Goal: Information Seeking & Learning: Learn about a topic

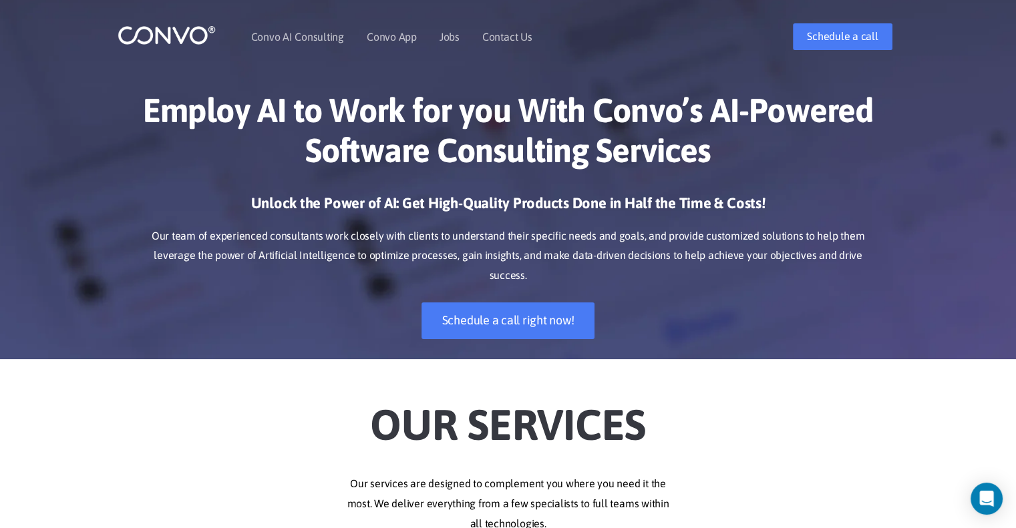
drag, startPoint x: 377, startPoint y: 427, endPoint x: 649, endPoint y: 514, distance: 286.3
click at [623, 502] on p "Our services are designed to complement you where you need it the most. We deli…" at bounding box center [509, 504] width 742 height 60
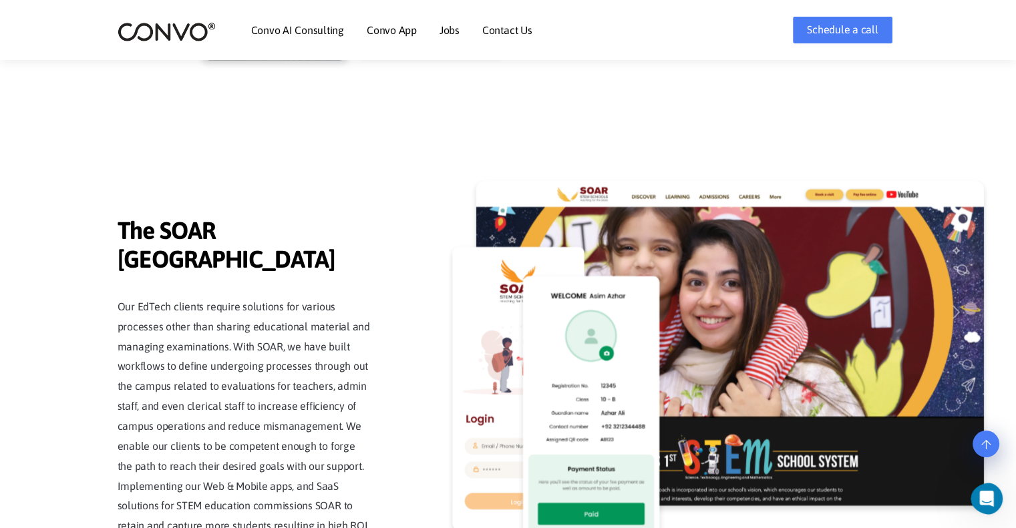
scroll to position [2928, 0]
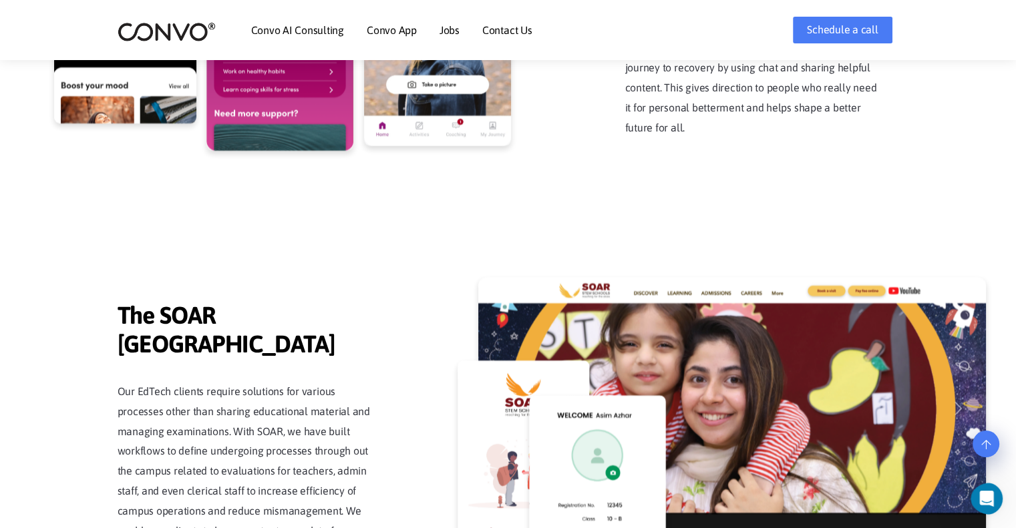
click at [511, 31] on link "Contact Us" at bounding box center [507, 30] width 50 height 11
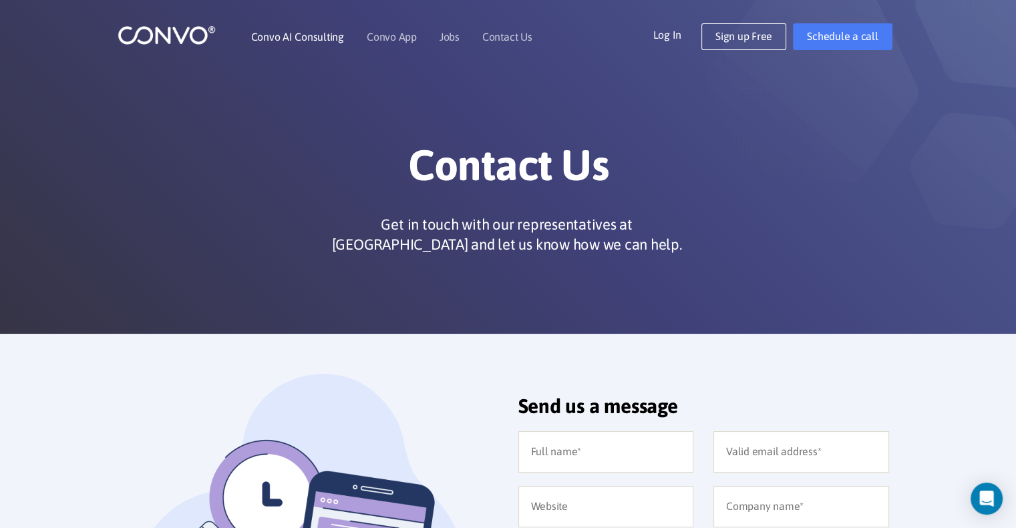
click at [297, 35] on link "Convo AI Consulting" at bounding box center [297, 36] width 93 height 11
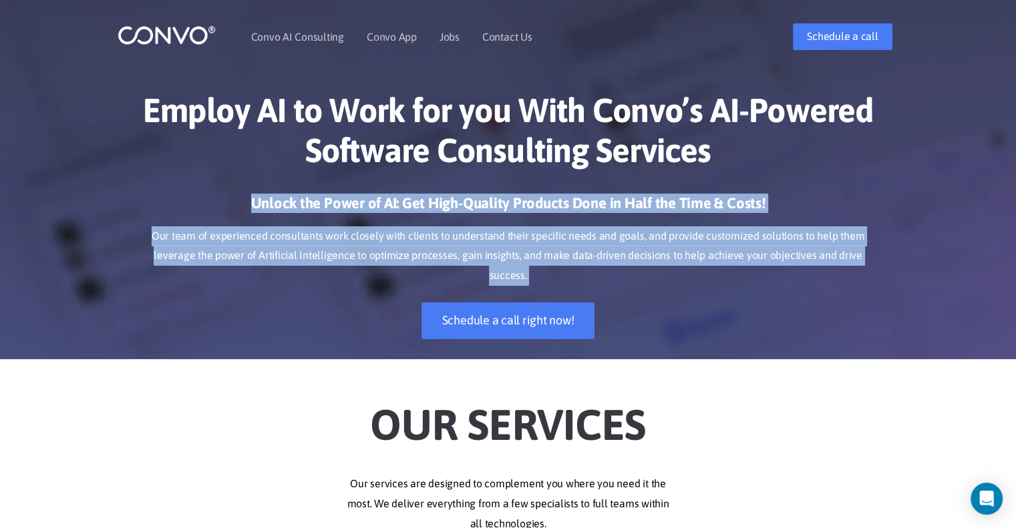
drag, startPoint x: 257, startPoint y: 200, endPoint x: 735, endPoint y: 275, distance: 484.1
click at [856, 298] on div "Unlock the Power of AI: Get High-Quality Products Done in Half the Time & Costs…" at bounding box center [509, 277] width 742 height 166
click at [722, 273] on div "Unlock the Power of AI: Get High-Quality Products Done in Half the Time & Costs…" at bounding box center [509, 277] width 742 height 166
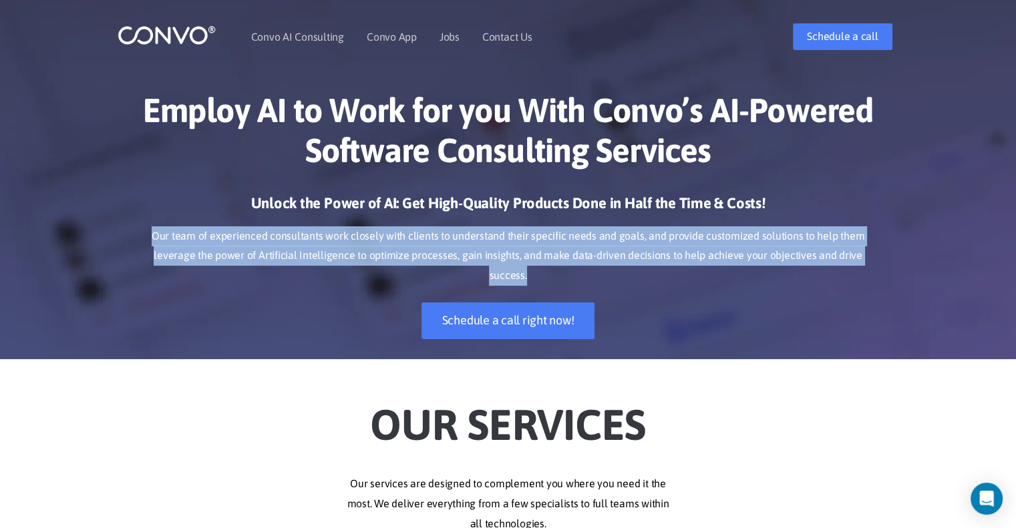
drag, startPoint x: 160, startPoint y: 234, endPoint x: 890, endPoint y: 257, distance: 731.1
click at [890, 257] on div "Employ AI to Work for you With Convo’s AI-Powered Software Consulting Services …" at bounding box center [508, 214] width 1016 height 289
drag, startPoint x: 888, startPoint y: 259, endPoint x: 150, endPoint y: 227, distance: 738.2
click at [150, 227] on div "Employ AI to Work for you With Convo’s AI-Powered Software Consulting Services …" at bounding box center [508, 214] width 1016 height 289
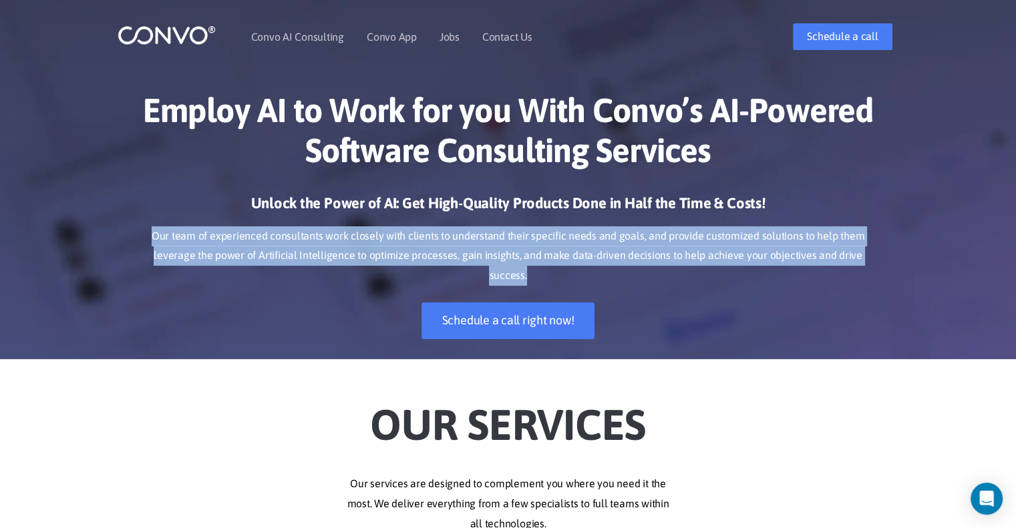
click at [169, 234] on p "Our team of experienced consultants work closely with clients to understand the…" at bounding box center [509, 256] width 742 height 60
drag, startPoint x: 156, startPoint y: 236, endPoint x: 898, endPoint y: 256, distance: 742.4
click at [898, 256] on div "Employ AI to Work for you With Convo’s AI-Powered Software Consulting Services …" at bounding box center [508, 214] width 1016 height 289
click at [895, 256] on div "Employ AI to Work for you With Convo’s AI-Powered Software Consulting Services …" at bounding box center [508, 214] width 1016 height 289
drag, startPoint x: 881, startPoint y: 257, endPoint x: 158, endPoint y: 242, distance: 723.6
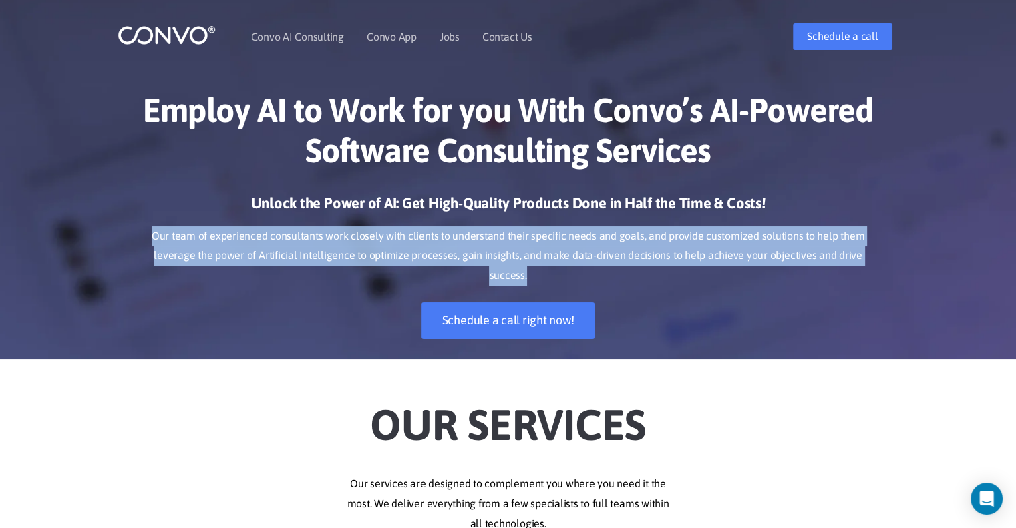
click at [158, 242] on div "Employ AI to Work for you With Convo’s AI-Powered Software Consulting Services …" at bounding box center [509, 214] width 762 height 289
click at [158, 242] on p "Our team of experienced consultants work closely with clients to understand the…" at bounding box center [509, 256] width 742 height 60
drag, startPoint x: 156, startPoint y: 234, endPoint x: 878, endPoint y: 263, distance: 722.1
click at [894, 259] on div "Employ AI to Work for you With Convo’s AI-Powered Software Consulting Services …" at bounding box center [508, 214] width 1016 height 289
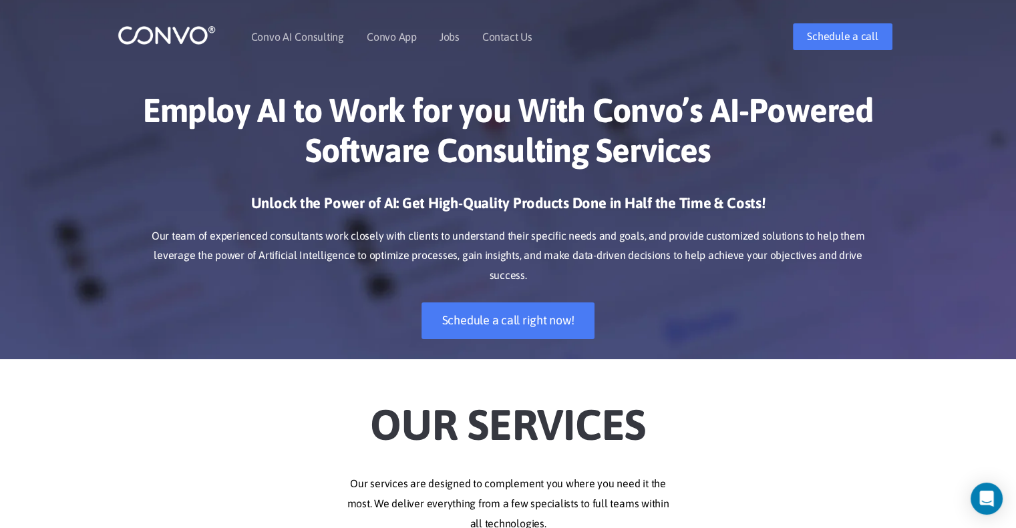
click at [840, 267] on div "Unlock the Power of AI: Get High-Quality Products Done in Half the Time & Costs…" at bounding box center [509, 277] width 742 height 166
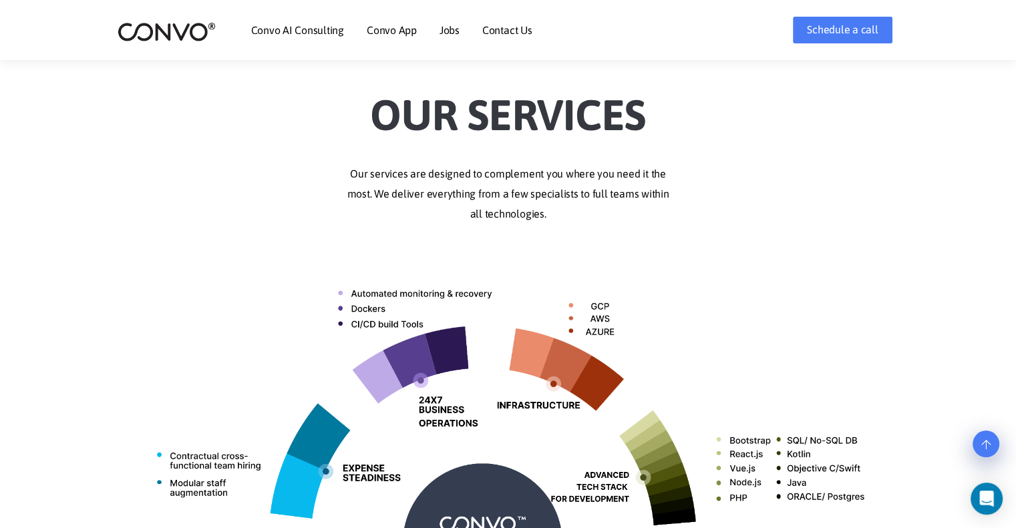
scroll to position [334, 0]
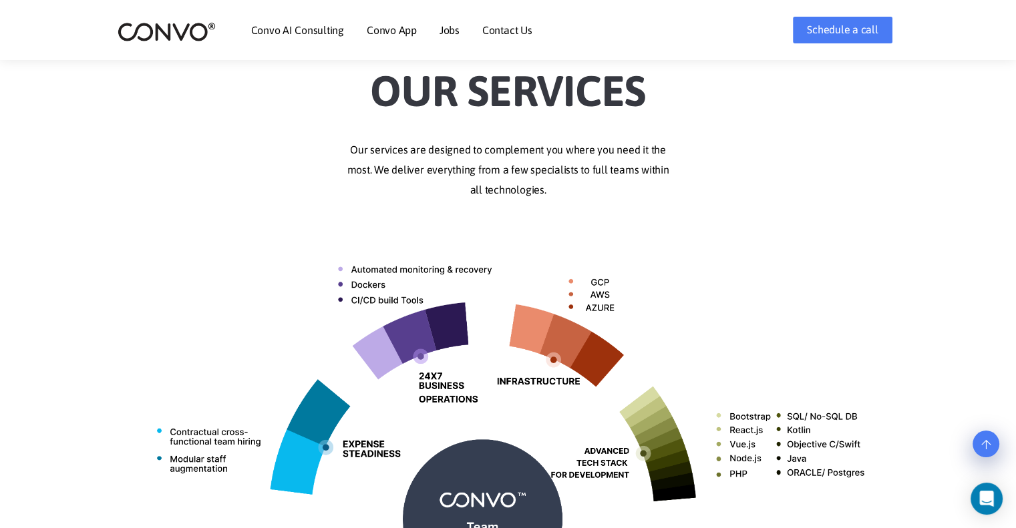
drag, startPoint x: 354, startPoint y: 141, endPoint x: 585, endPoint y: 185, distance: 234.6
click at [585, 185] on p "Our services are designed to complement you where you need it the most. We deli…" at bounding box center [509, 170] width 742 height 60
drag, startPoint x: 353, startPoint y: 142, endPoint x: 568, endPoint y: 186, distance: 220.4
click at [568, 186] on p "Our services are designed to complement you where you need it the most. We deli…" at bounding box center [509, 170] width 742 height 60
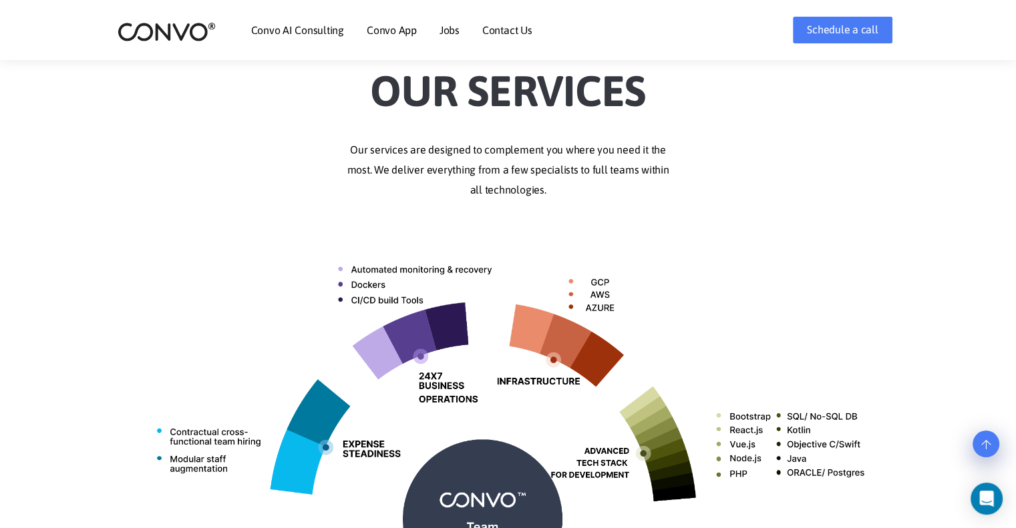
click at [568, 186] on p "Our services are designed to complement you where you need it the most. We deli…" at bounding box center [509, 170] width 742 height 60
drag, startPoint x: 568, startPoint y: 186, endPoint x: 326, endPoint y: 140, distance: 246.8
click at [326, 140] on p "Our services are designed to complement you where you need it the most. We deli…" at bounding box center [509, 170] width 742 height 60
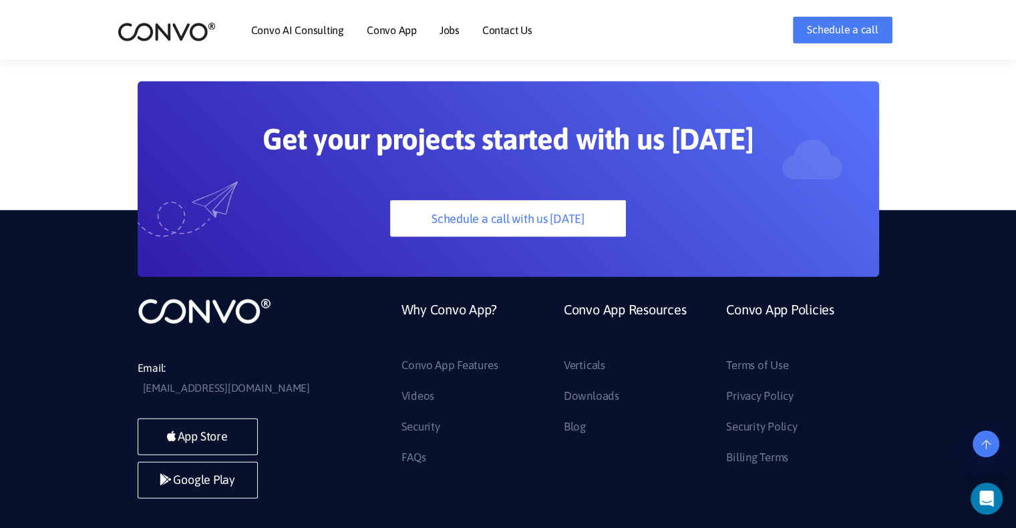
scroll to position [3730, 0]
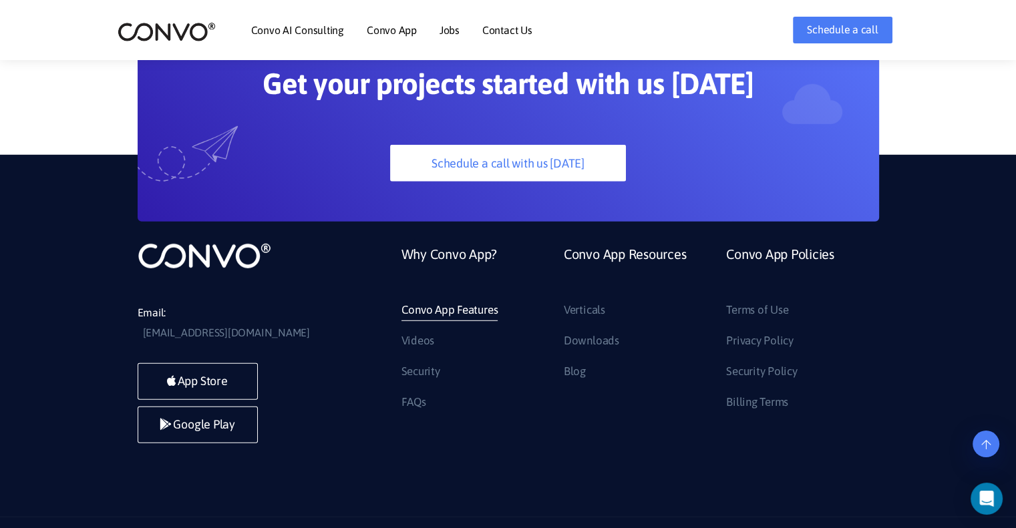
click at [425, 300] on link "Convo App Features" at bounding box center [449, 310] width 97 height 21
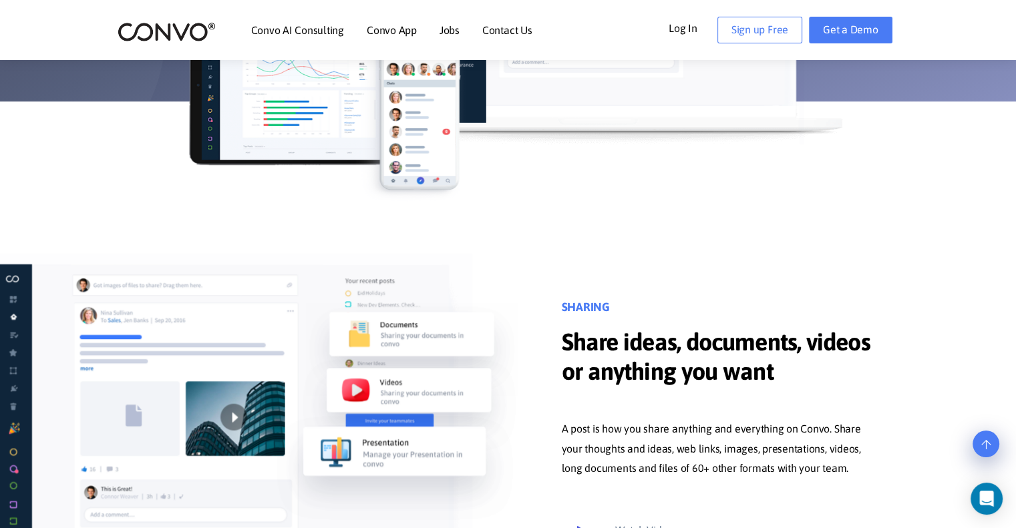
scroll to position [468, 0]
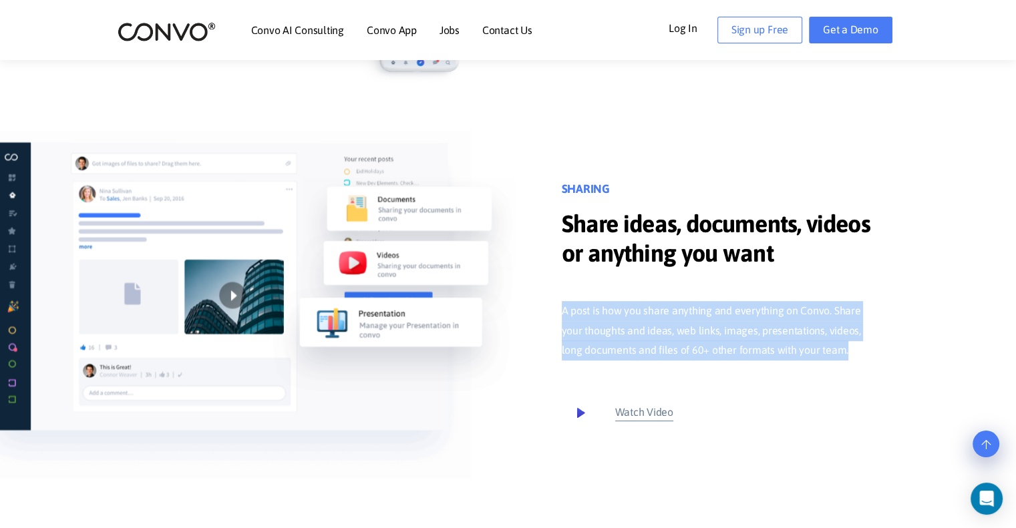
drag, startPoint x: 561, startPoint y: 304, endPoint x: 778, endPoint y: 333, distance: 218.3
click at [856, 347] on p "A post is how you share anything and everything on Convo. Share your thoughts a…" at bounding box center [720, 331] width 317 height 60
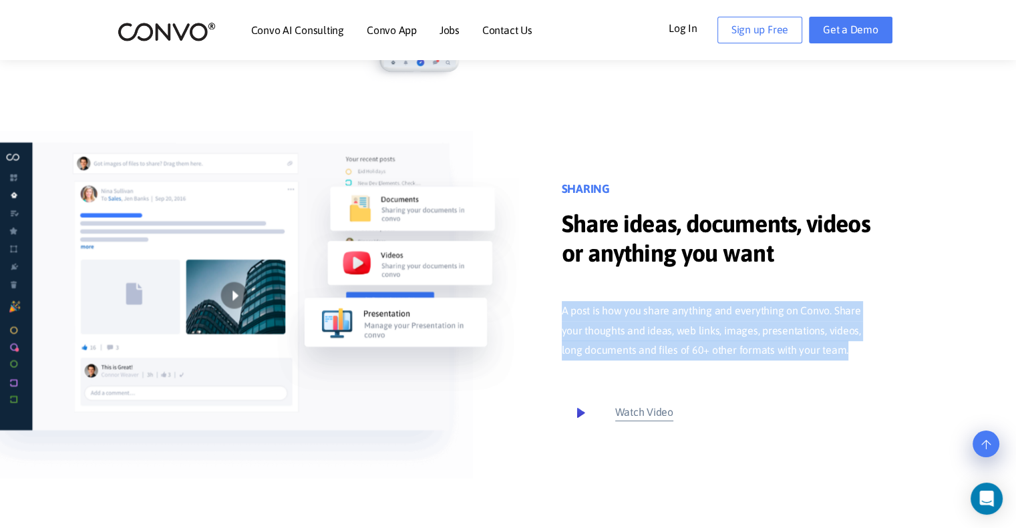
click at [752, 345] on p "A post is how you share anything and everything on Convo. Share your thoughts a…" at bounding box center [720, 331] width 317 height 60
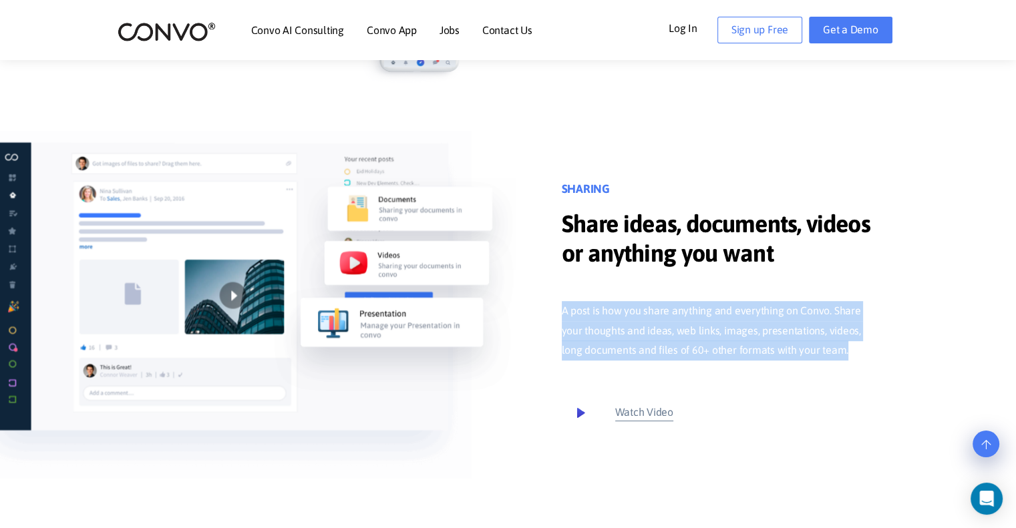
drag, startPoint x: 562, startPoint y: 307, endPoint x: 835, endPoint y: 351, distance: 276.8
click at [835, 351] on p "A post is how you share anything and everything on Convo. Share your thoughts a…" at bounding box center [720, 331] width 317 height 60
click at [835, 349] on p "A post is how you share anything and everything on Convo. Share your thoughts a…" at bounding box center [720, 331] width 317 height 60
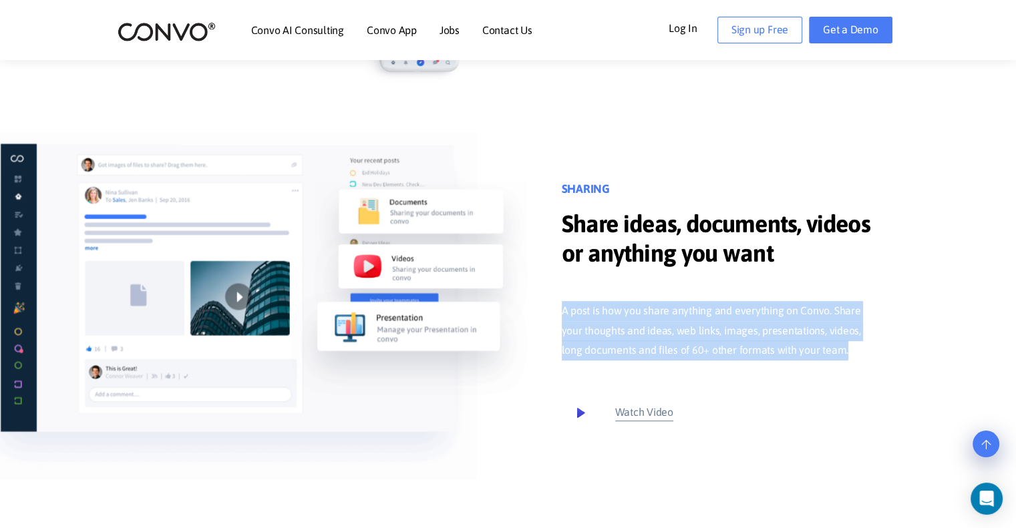
drag, startPoint x: 839, startPoint y: 348, endPoint x: 554, endPoint y: 296, distance: 290.0
click at [554, 296] on div "SHARING Share ideas, documents, videos or anything you want A post is how you s…" at bounding box center [509, 307] width 762 height 348
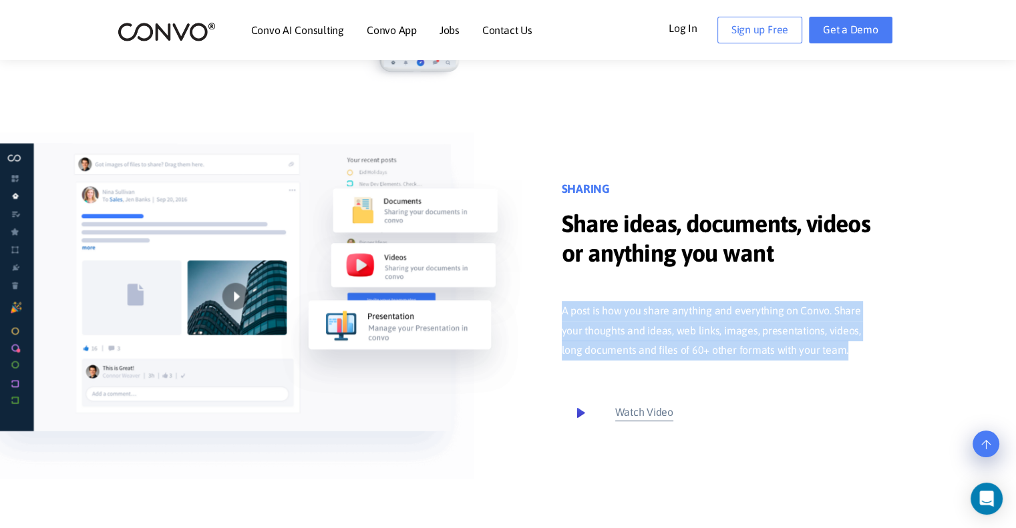
click at [742, 319] on p "A post is how you share anything and everything on Convo. Share your thoughts a…" at bounding box center [720, 331] width 317 height 60
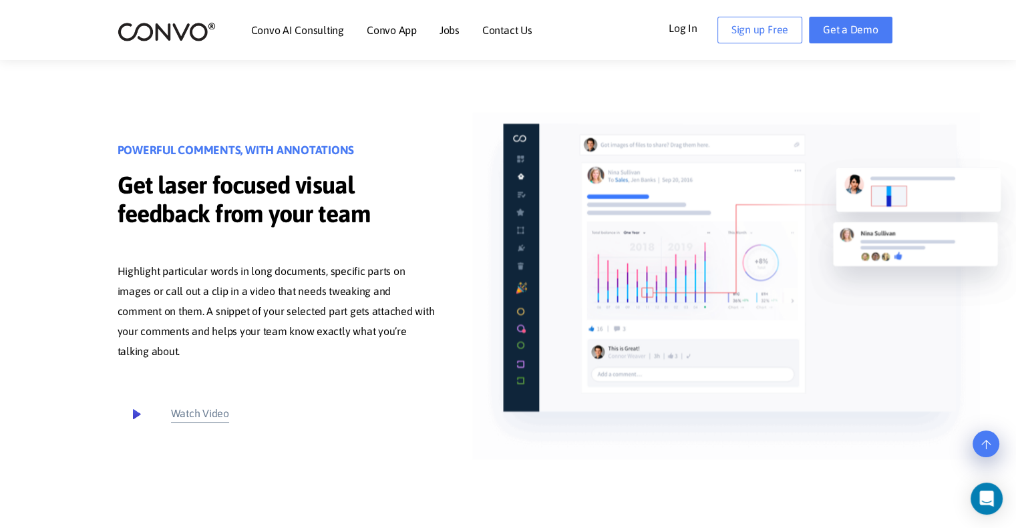
scroll to position [935, 0]
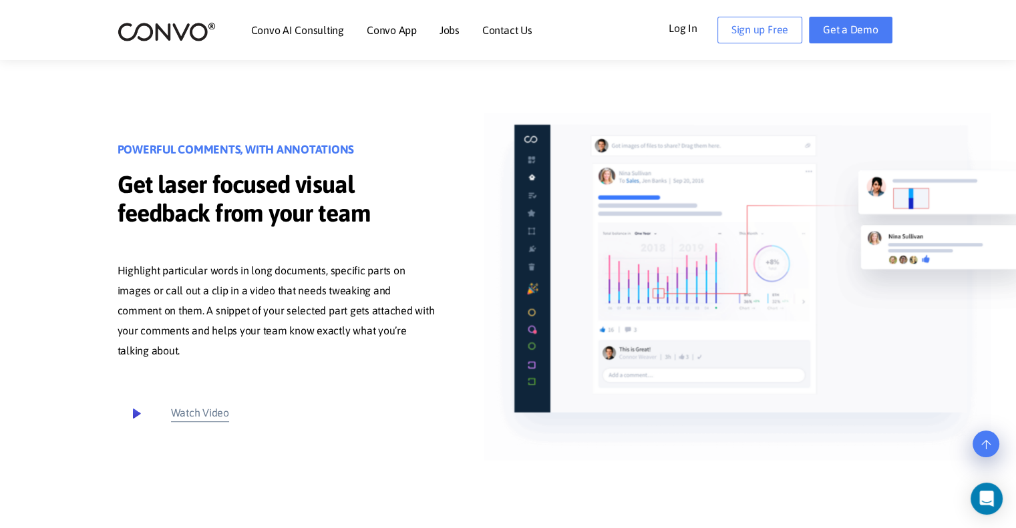
click at [258, 294] on p "Highlight particular words in long documents, specific parts on images or call …" at bounding box center [276, 311] width 317 height 100
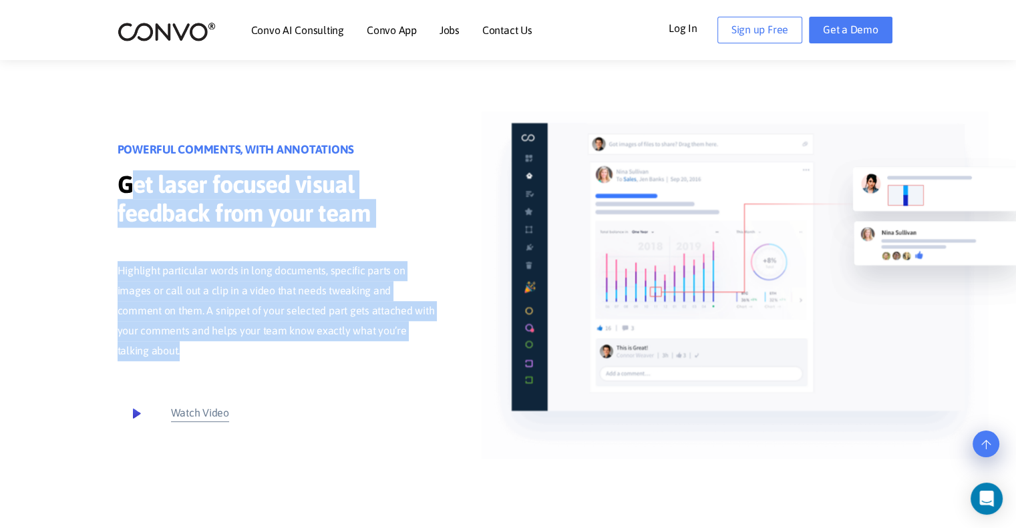
drag, startPoint x: 120, startPoint y: 176, endPoint x: 396, endPoint y: 353, distance: 328.4
click at [396, 353] on div "POWERFUL COMMENTS, WITH ANNOTATIONS Get laser focused visual feedback from your…" at bounding box center [276, 287] width 317 height 289
click at [349, 343] on p "Highlight particular words in long documents, specific parts on images or call …" at bounding box center [276, 311] width 317 height 100
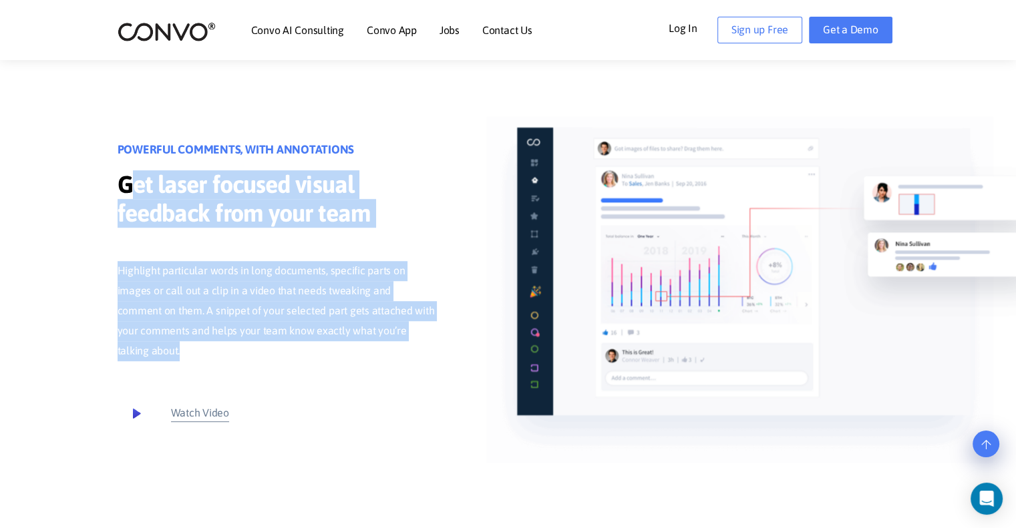
drag, startPoint x: 164, startPoint y: 346, endPoint x: 118, endPoint y: 178, distance: 174.1
click at [118, 178] on div "POWERFUL COMMENTS, WITH ANNOTATIONS Get laser focused visual feedback from your…" at bounding box center [276, 287] width 317 height 289
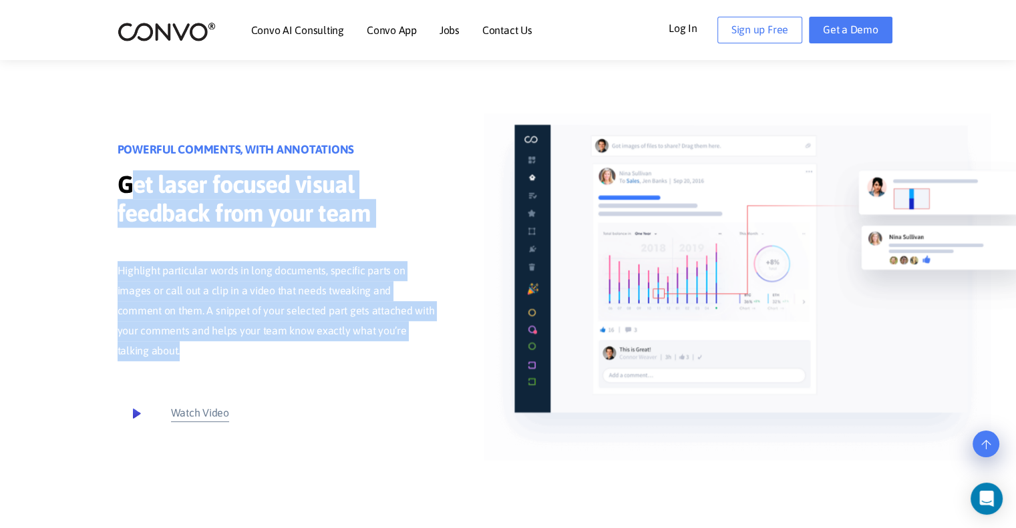
click at [251, 301] on p "Highlight particular words in long documents, specific parts on images or call …" at bounding box center [276, 311] width 317 height 100
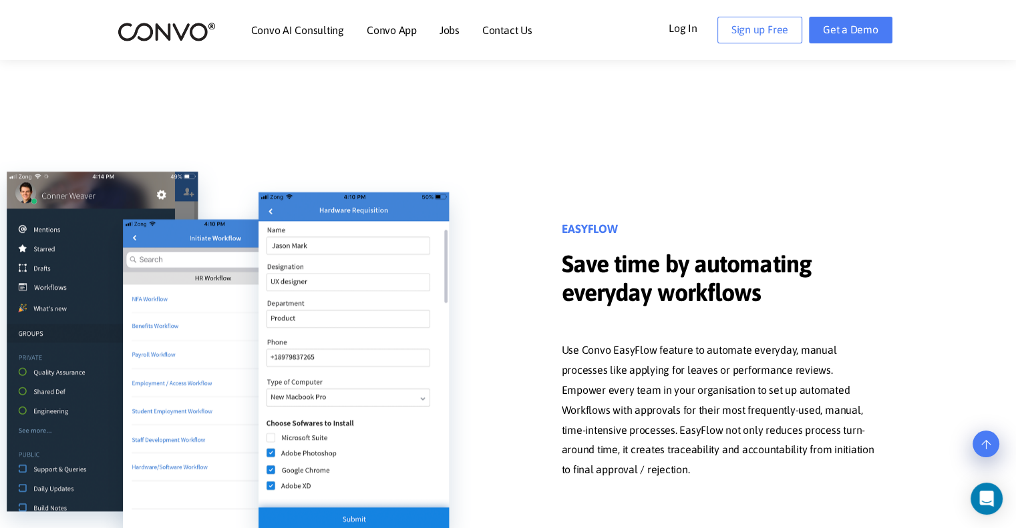
scroll to position [1403, 0]
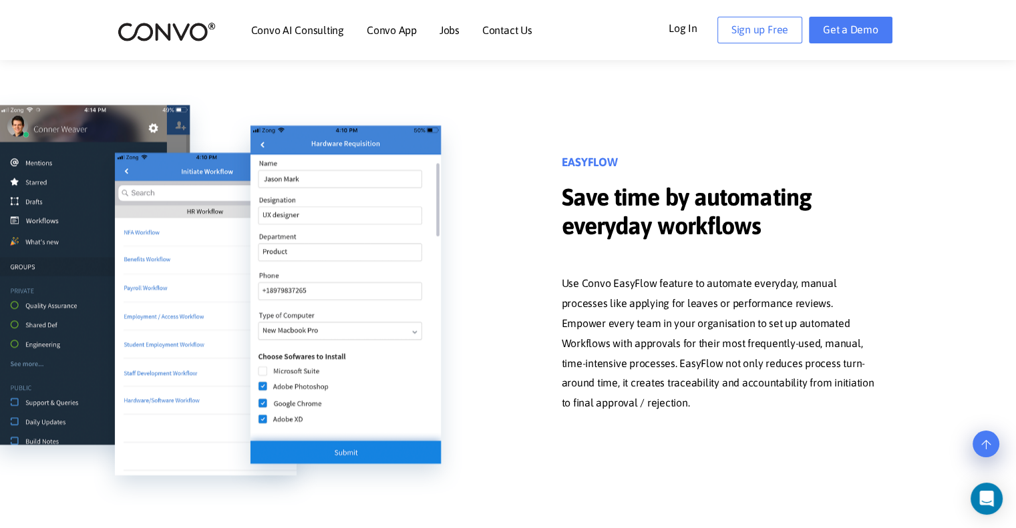
click at [693, 347] on p "Use Convo EasyFlow feature to automate everyday, manual processes like applying…" at bounding box center [720, 344] width 317 height 140
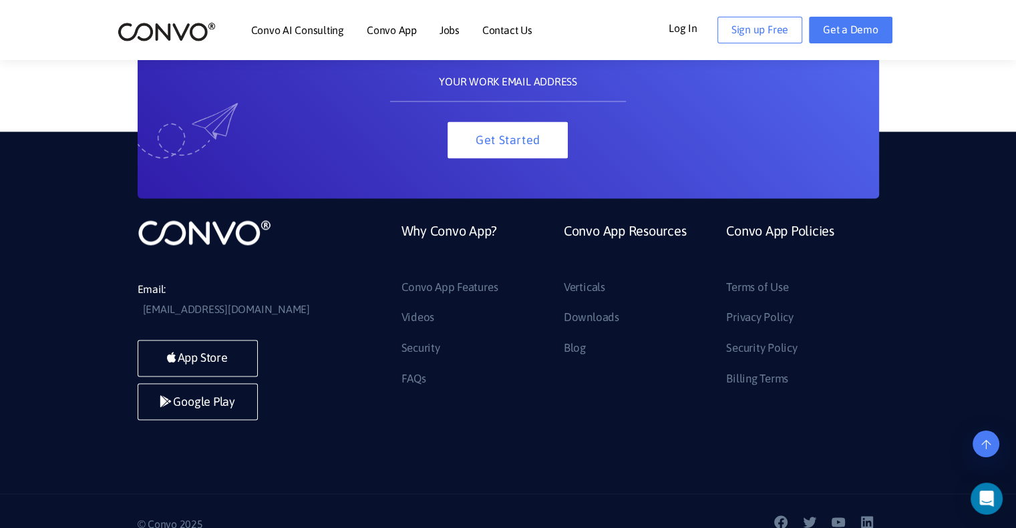
scroll to position [7217, 0]
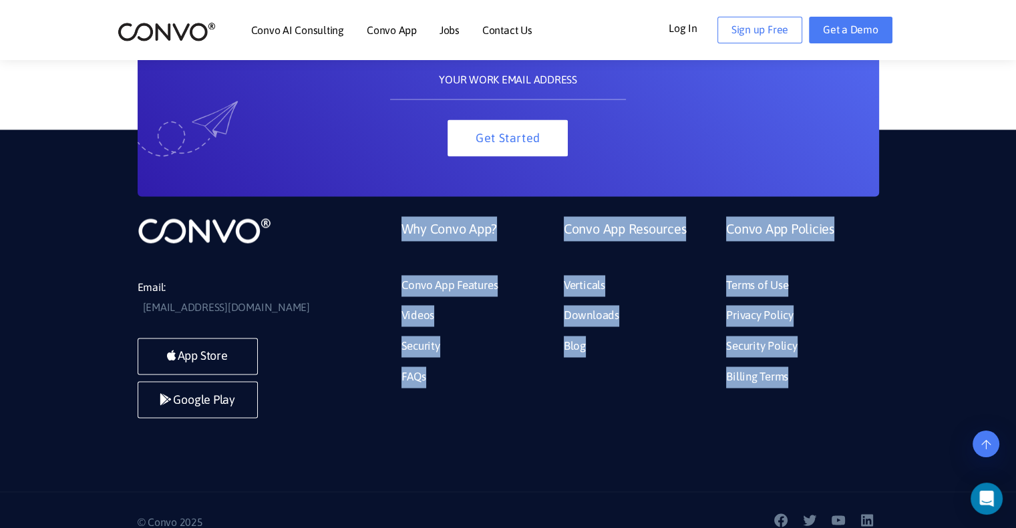
drag, startPoint x: 403, startPoint y: 224, endPoint x: 871, endPoint y: 379, distance: 492.4
click at [871, 379] on ul "Why Convo App? Convo App Features Videos Security FAQs Convo App Resources Vert…" at bounding box center [635, 306] width 488 height 180
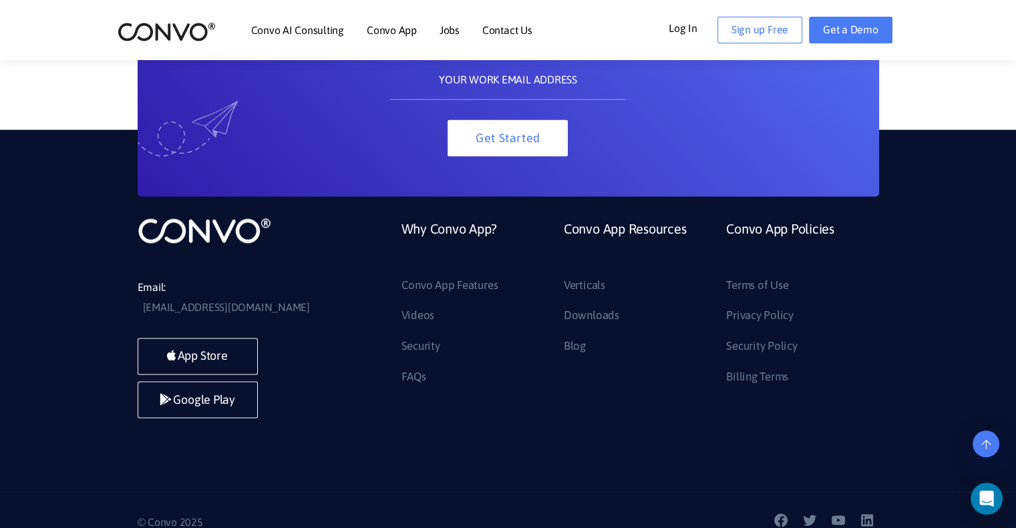
click at [871, 379] on li "Convo App Policies Terms of Use Privacy Policy Security Policy Billing Terms" at bounding box center [797, 306] width 162 height 180
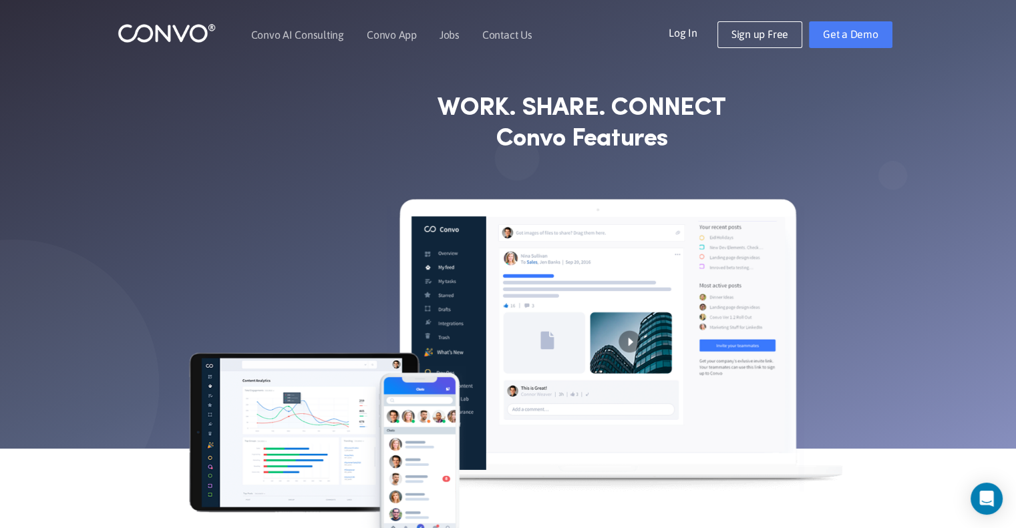
scroll to position [0, 0]
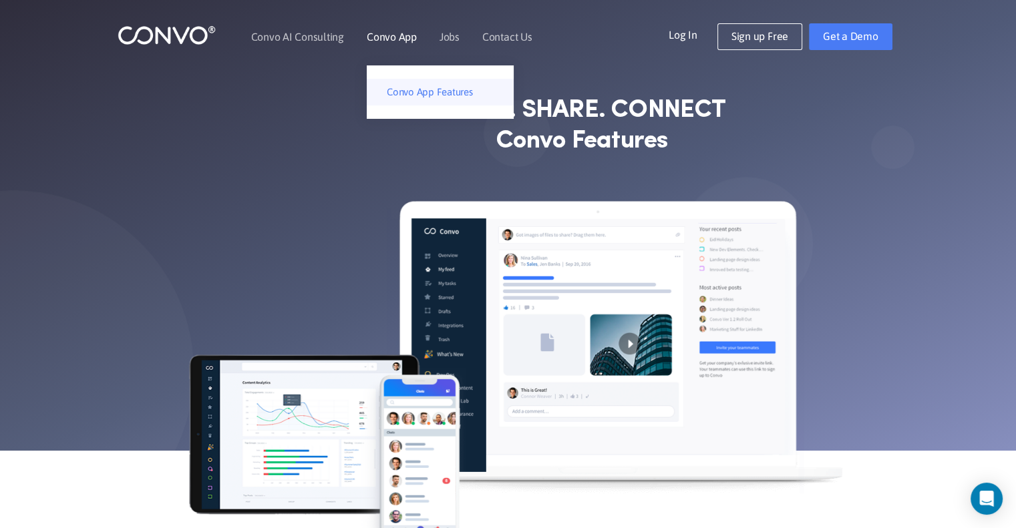
click at [403, 93] on link "Convo App Features" at bounding box center [440, 92] width 147 height 27
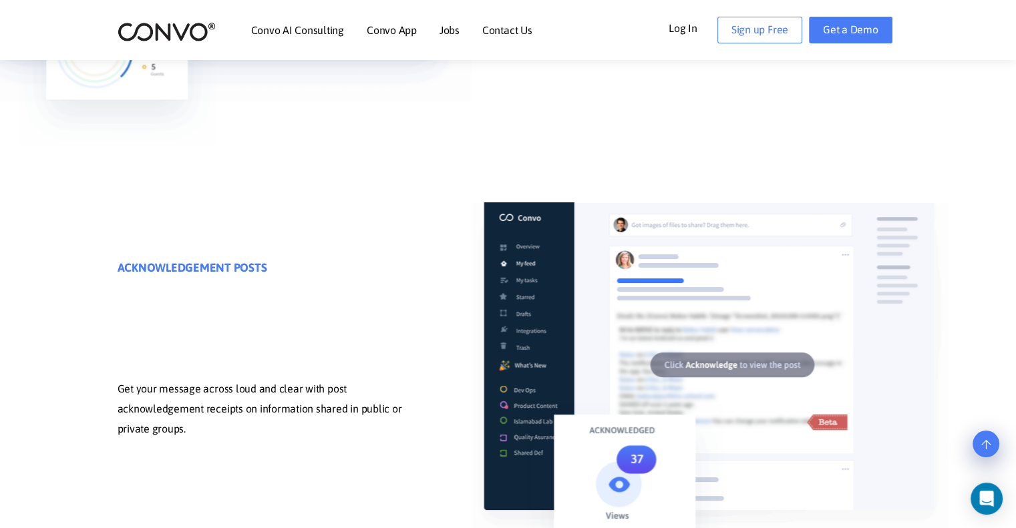
scroll to position [4676, 0]
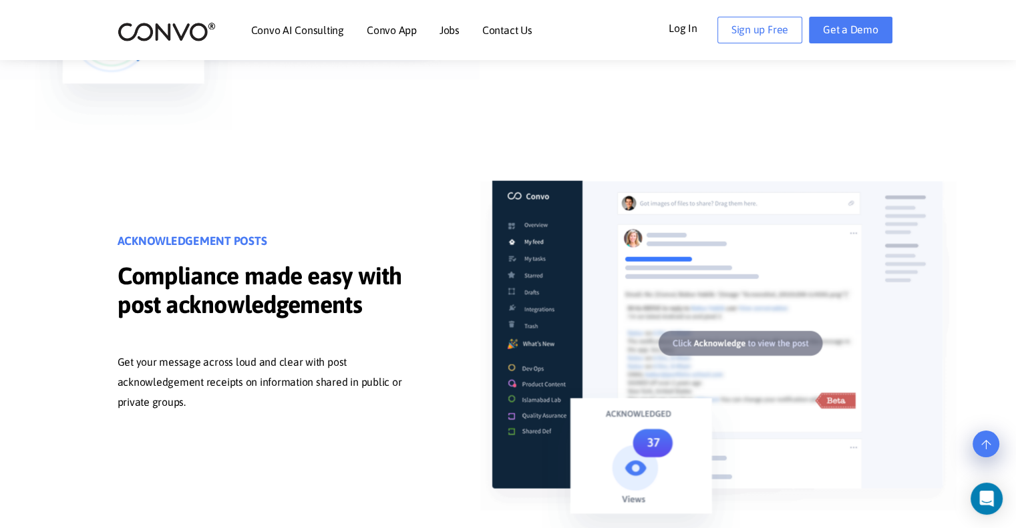
click at [450, 31] on link "Jobs" at bounding box center [450, 30] width 20 height 11
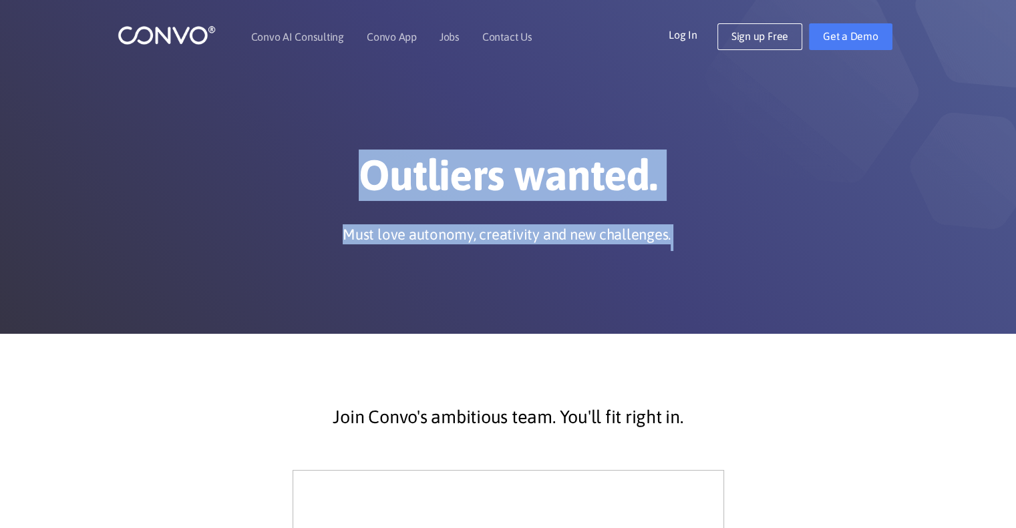
drag, startPoint x: 372, startPoint y: 177, endPoint x: 692, endPoint y: 241, distance: 326.3
click at [692, 241] on div "Outliers wanted. Must love autonomy, creativity and new challenges." at bounding box center [509, 201] width 742 height 102
click at [693, 240] on div "Outliers wanted. Must love autonomy, creativity and new challenges." at bounding box center [509, 201] width 742 height 102
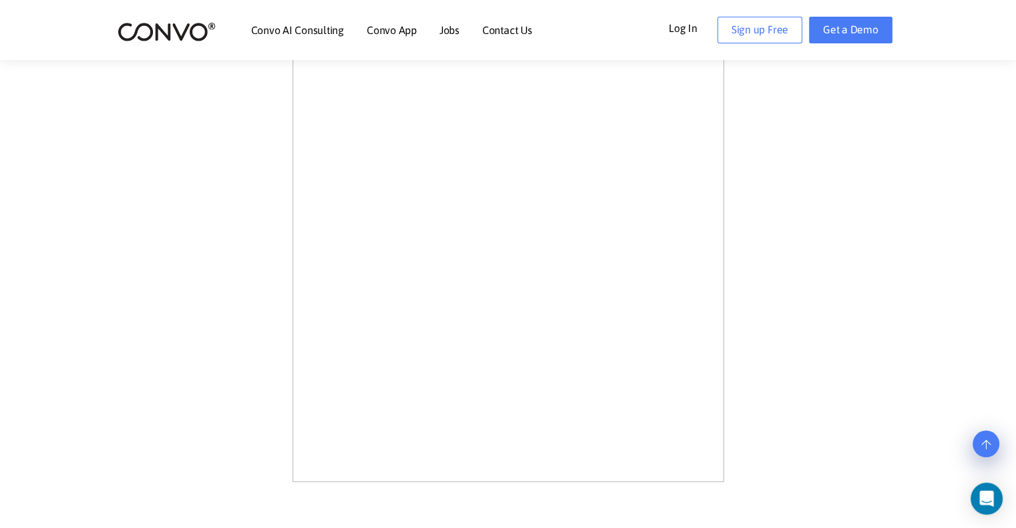
scroll to position [601, 0]
